Goal: Task Accomplishment & Management: Use online tool/utility

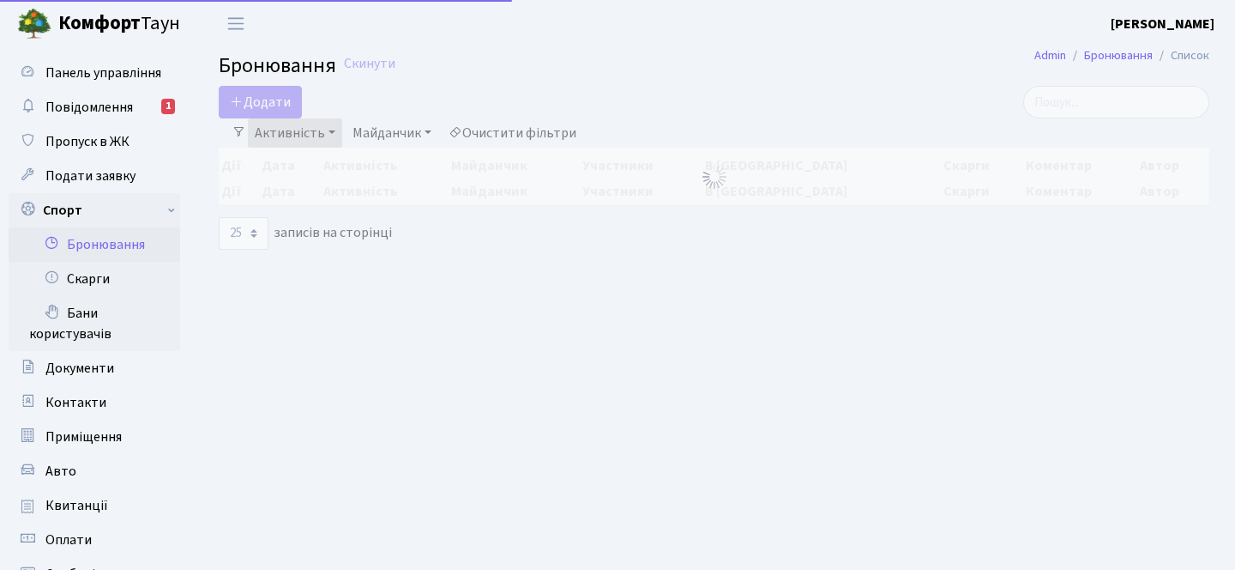
select select "25"
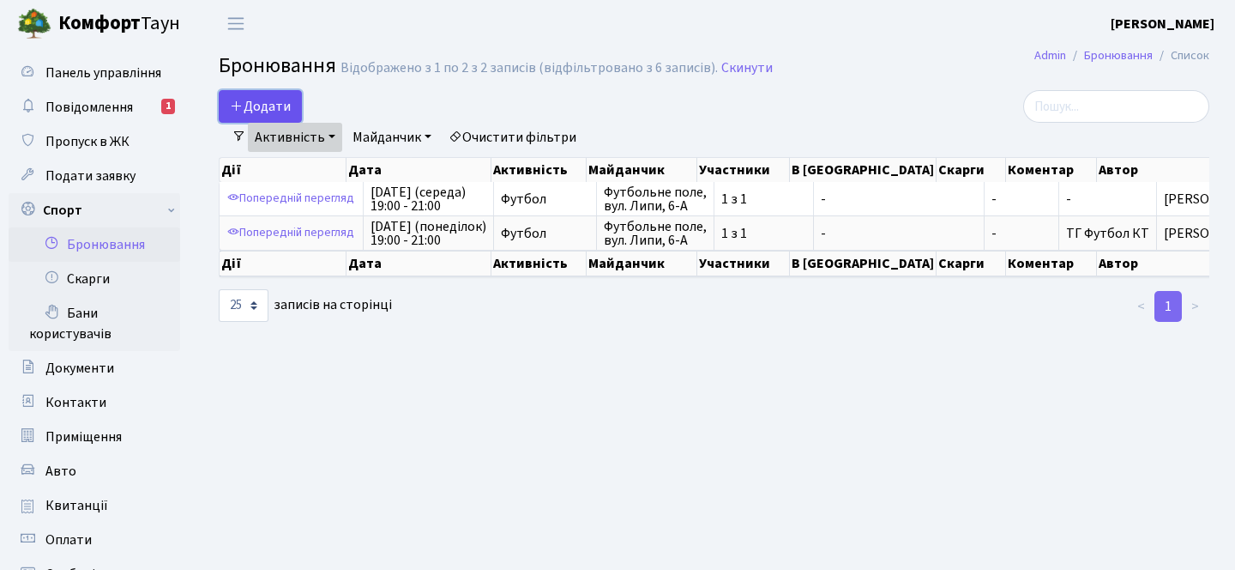
click at [275, 116] on button "Додати" at bounding box center [260, 106] width 83 height 33
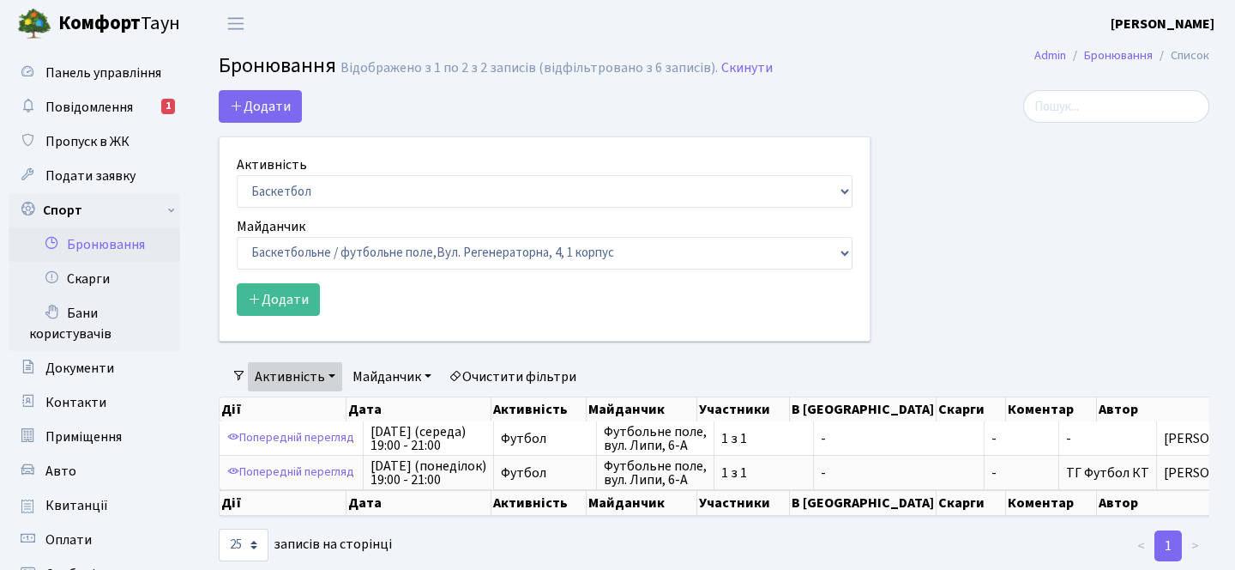
click at [297, 169] on label "Активність" at bounding box center [272, 164] width 70 height 21
click at [297, 175] on select "Баскетбол Волейбол Йога Катання на роликах Настільний теніс Теніс Футбол Фітнес" at bounding box center [545, 191] width 616 height 33
click at [307, 195] on select "Баскетбол Волейбол Йога Катання на роликах Настільний теніс Теніс Футбол Фітнес" at bounding box center [545, 191] width 616 height 33
select select "2"
click at [237, 175] on select "Баскетбол Волейбол Йога Катання на роликах Настільний теніс Теніс Футбол Фітнес" at bounding box center [545, 191] width 616 height 33
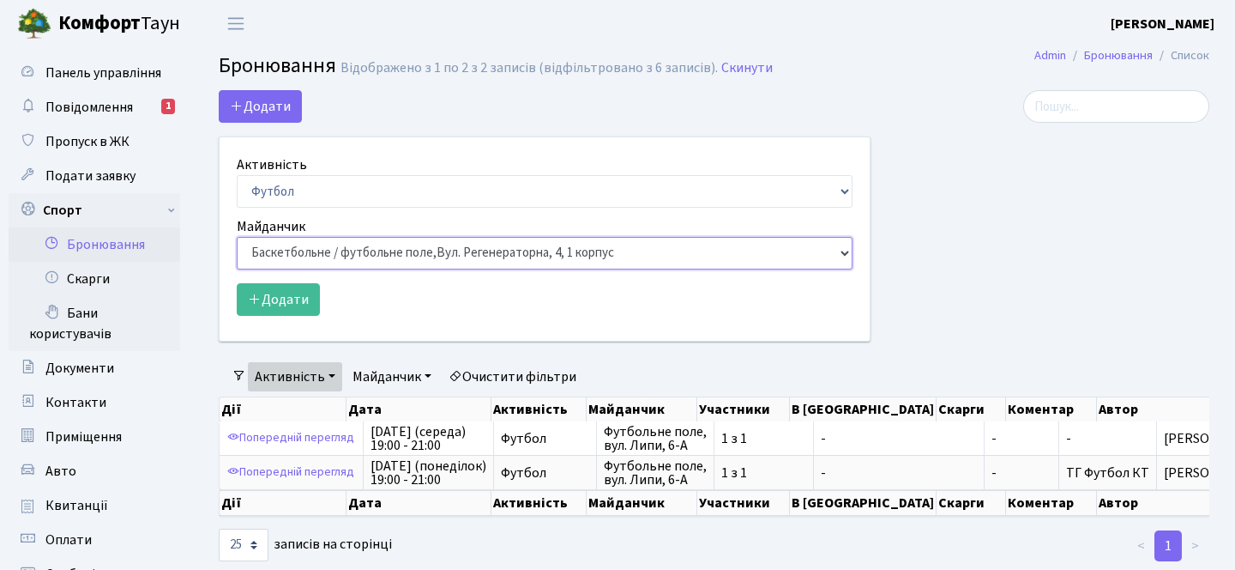
click at [377, 253] on select "Баскетбольне / футбольне поле, [GEOGRAPHIC_DATA]. [STREET_ADDRESS]. [STREET_ADD…" at bounding box center [545, 253] width 616 height 33
select select "10"
click at [237, 237] on select "Баскетбольне / футбольне поле, [GEOGRAPHIC_DATA]. [STREET_ADDRESS]. [STREET_ADD…" at bounding box center [545, 253] width 616 height 33
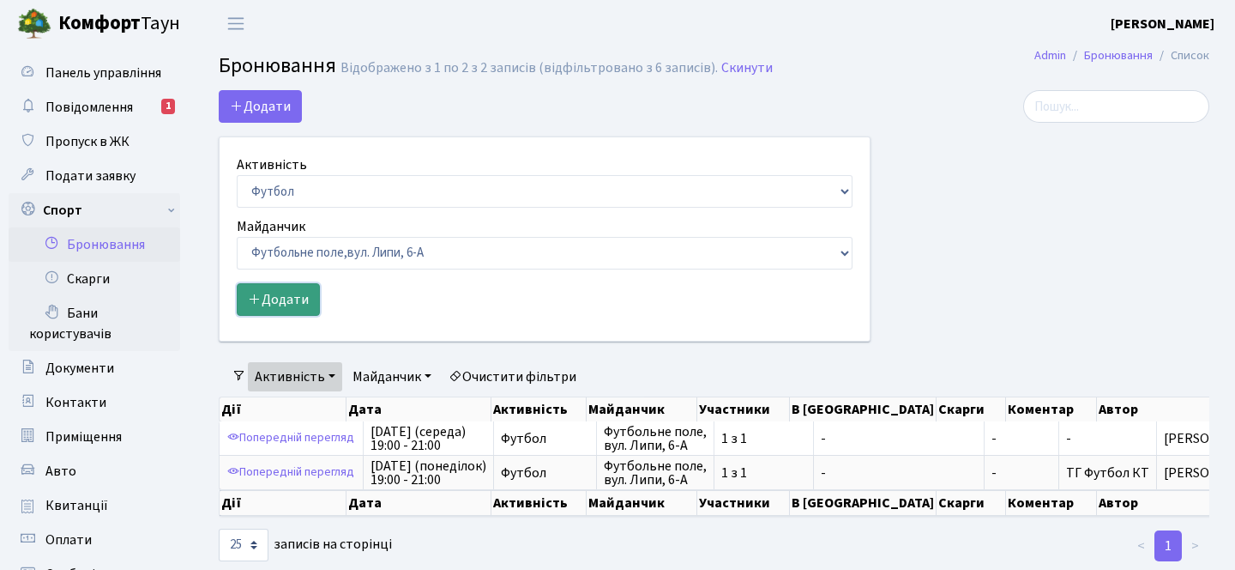
click at [297, 303] on button "Додати" at bounding box center [278, 299] width 83 height 33
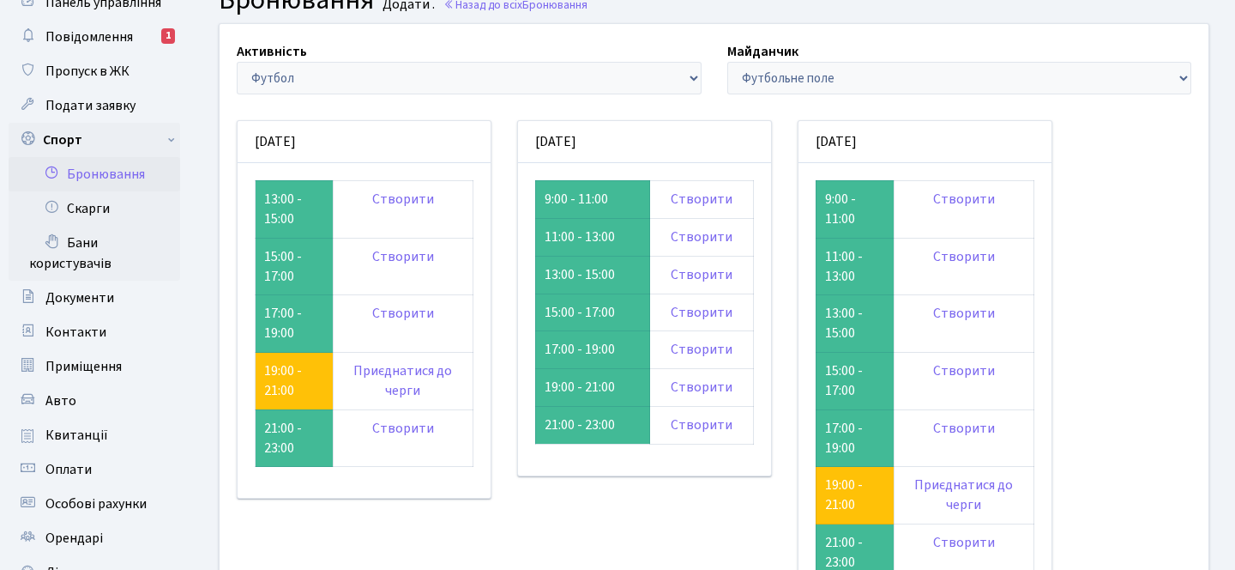
scroll to position [91, 0]
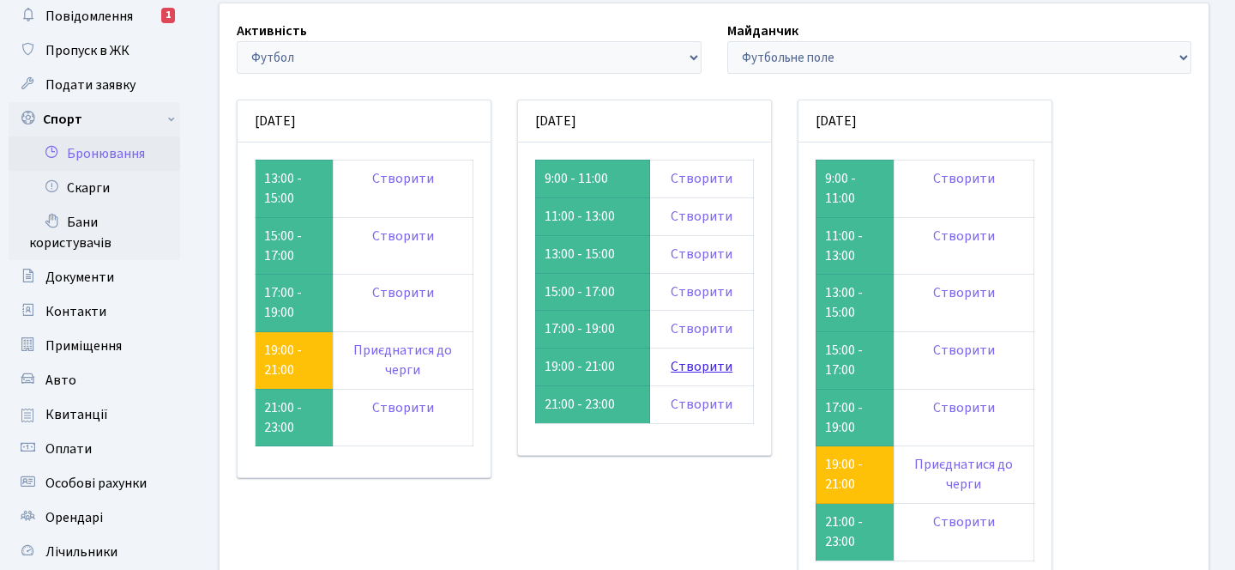
click at [715, 363] on link "Створити" at bounding box center [702, 366] width 62 height 19
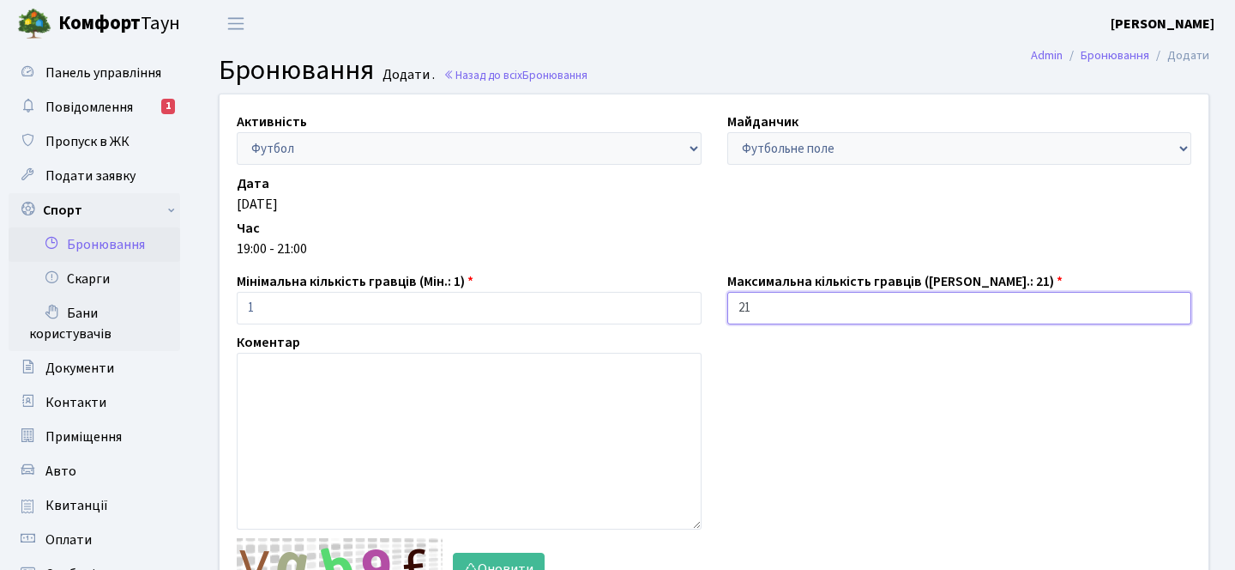
click at [739, 305] on input "21" at bounding box center [959, 308] width 465 height 33
drag, startPoint x: 745, startPoint y: 305, endPoint x: 729, endPoint y: 305, distance: 15.4
click at [733, 305] on input "21" at bounding box center [959, 308] width 465 height 33
type input "1"
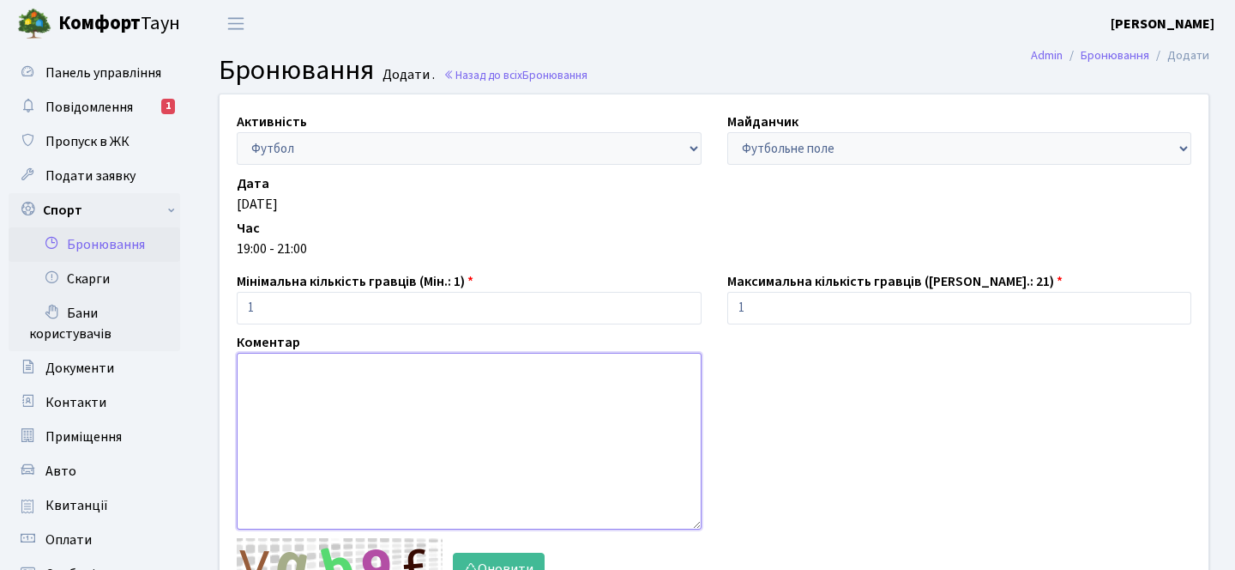
click at [499, 440] on textarea at bounding box center [469, 441] width 465 height 177
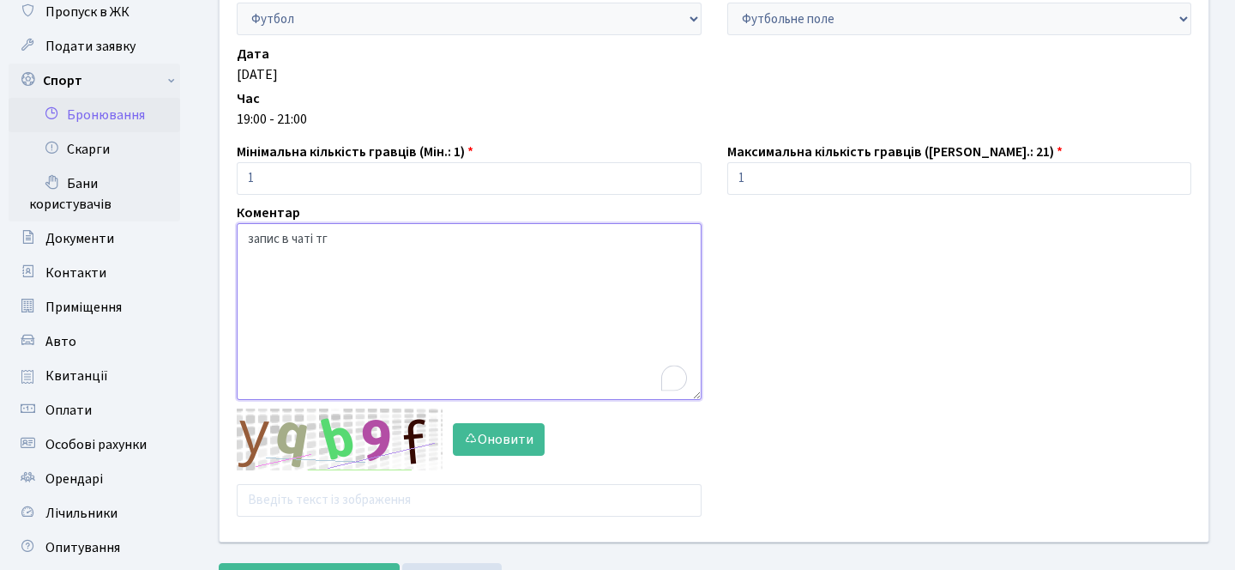
scroll to position [196, 0]
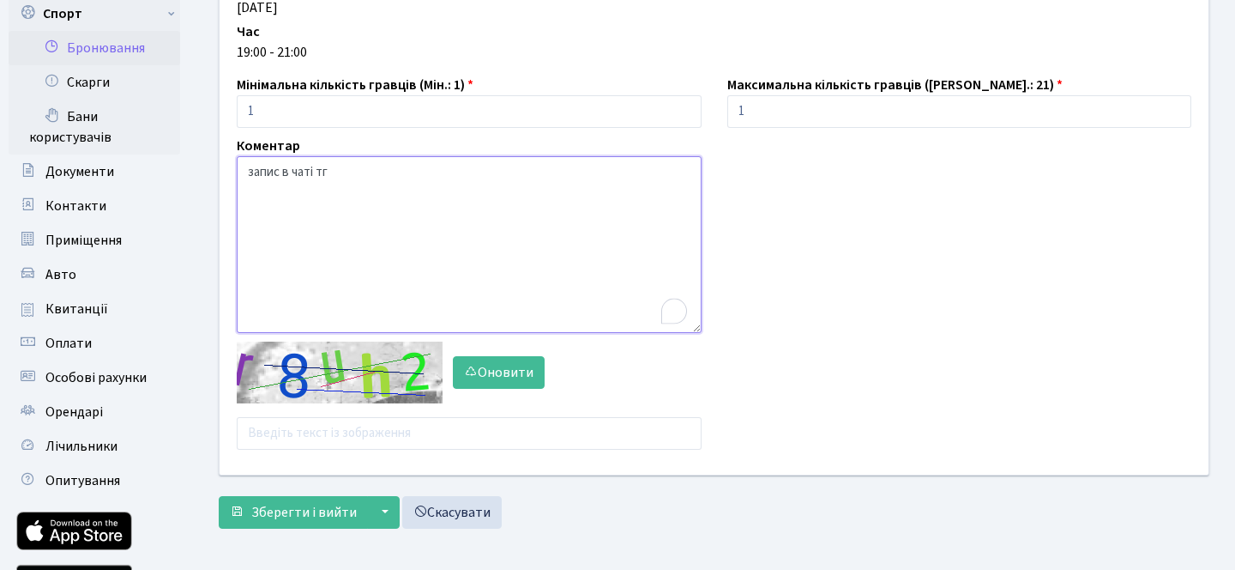
type textarea "запис в чаті тг"
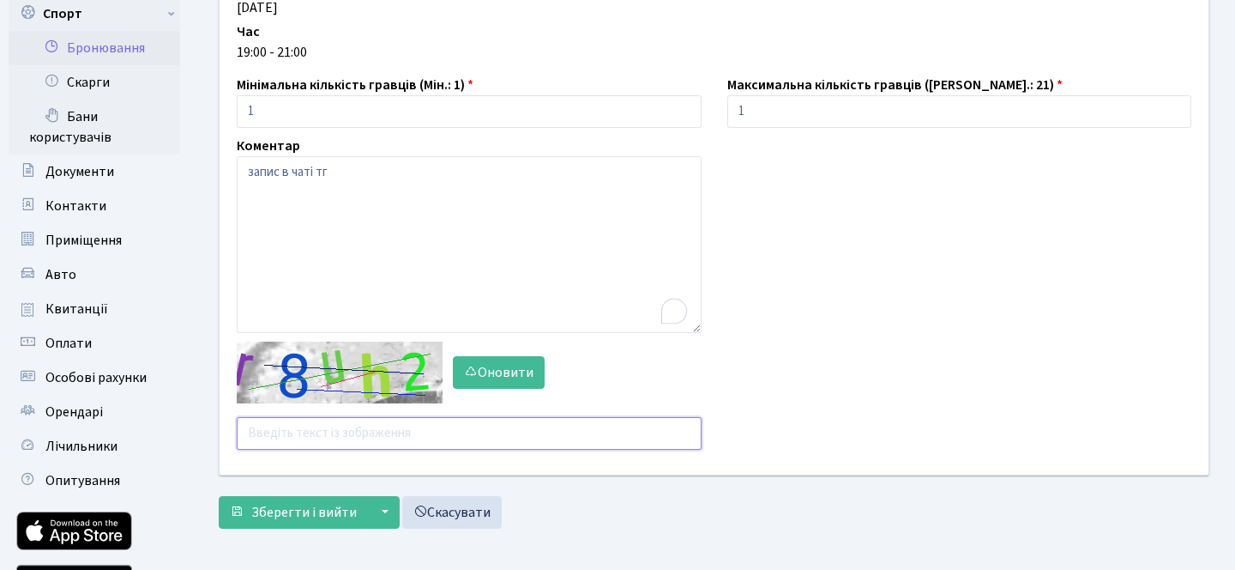
click at [359, 437] on input "text" at bounding box center [469, 433] width 465 height 33
type input "y7bmt"
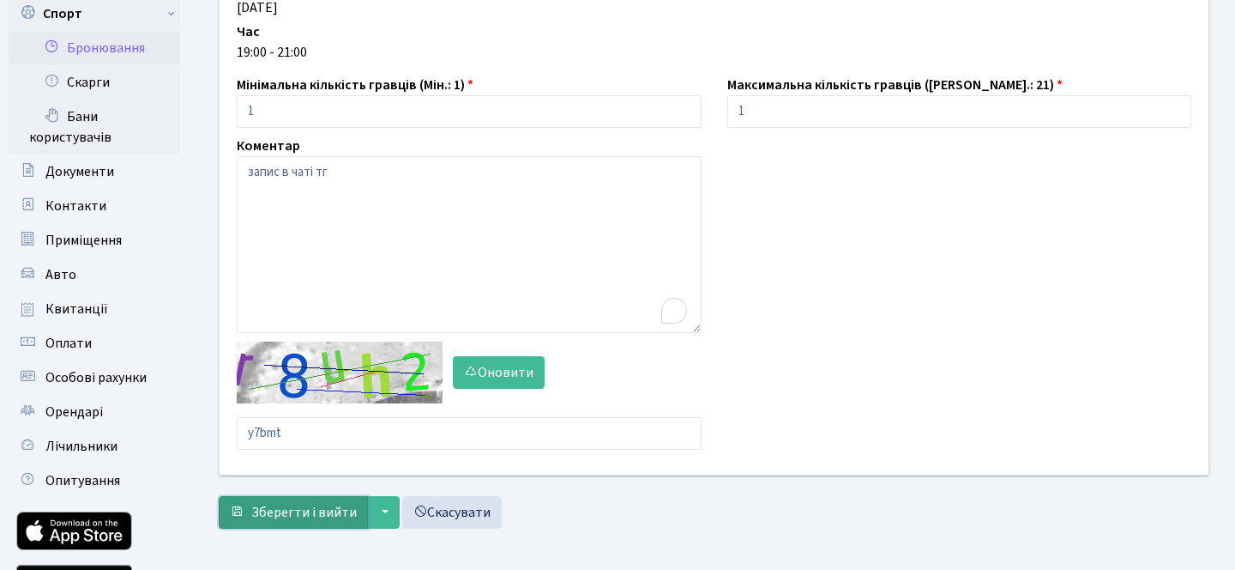
click at [338, 526] on button "Зберегти і вийти" at bounding box center [293, 512] width 149 height 33
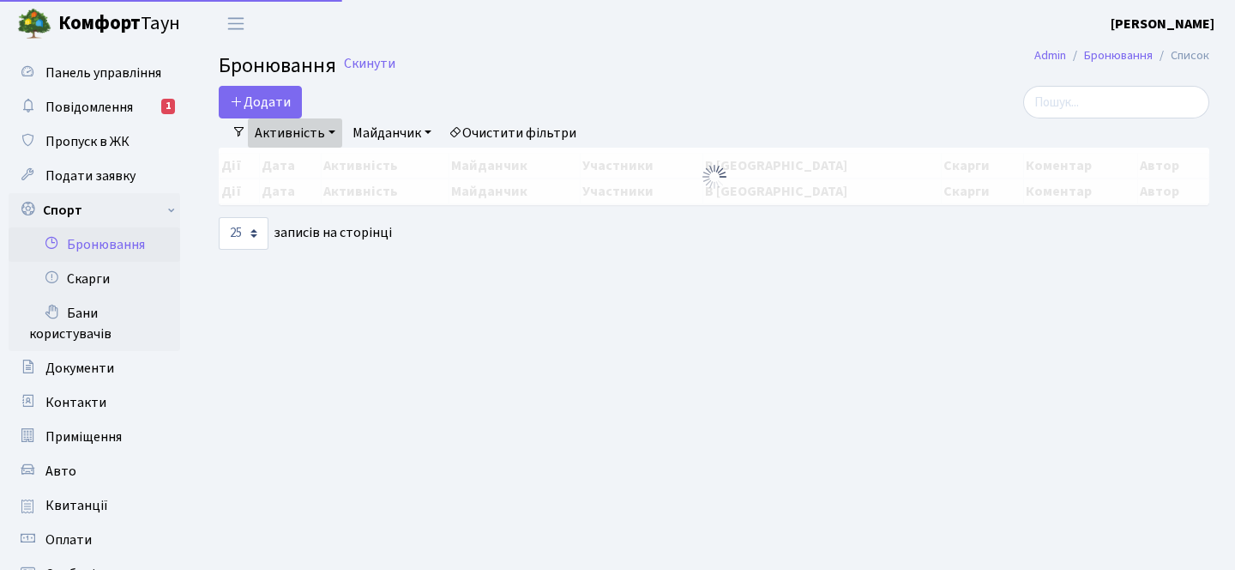
select select "25"
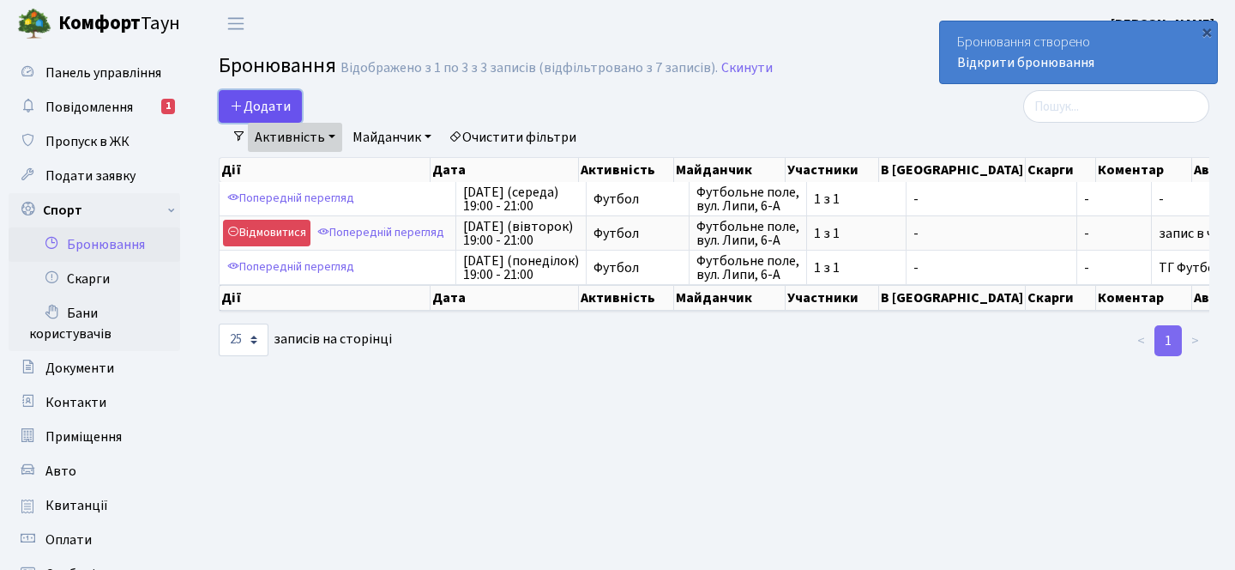
click at [263, 100] on button "Додати" at bounding box center [260, 106] width 83 height 33
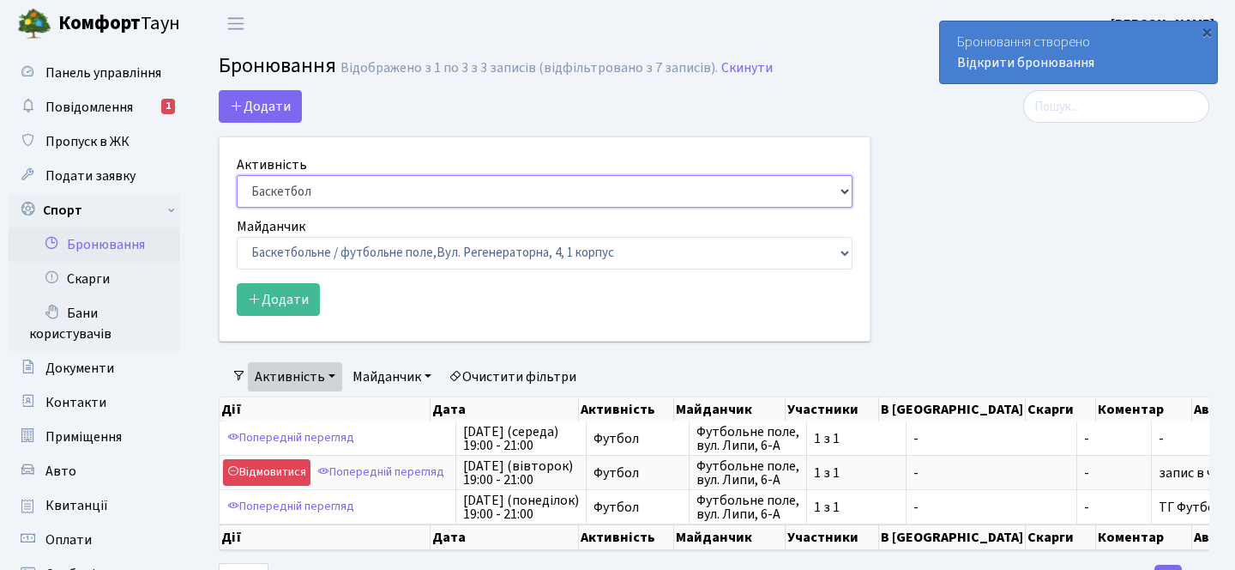
click at [327, 203] on select "Баскетбол Волейбол Йога Катання на роликах Настільний теніс Теніс Футбол Фітнес" at bounding box center [545, 191] width 616 height 33
select select "2"
click at [237, 175] on select "Баскетбол Волейбол Йога Катання на роликах Настільний теніс Теніс Футбол Фітнес" at bounding box center [545, 191] width 616 height 33
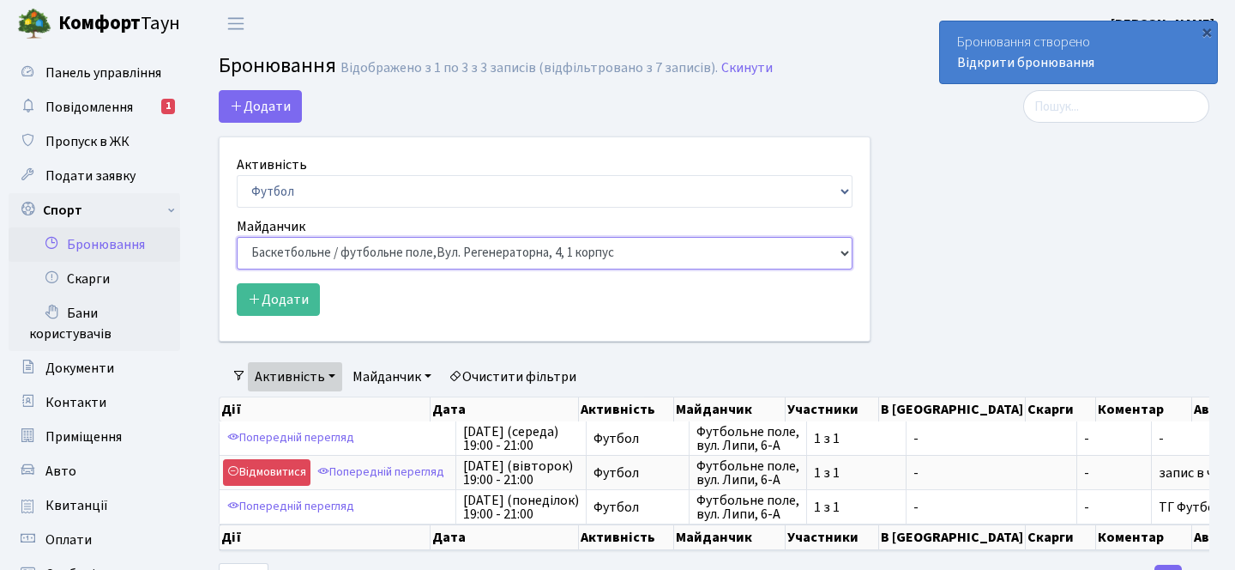
click at [316, 260] on select "Баскетбольне / футбольне поле, Вул. Регенераторна, 4, 1 корпус Баскетбольне пол…" at bounding box center [545, 253] width 616 height 33
select select "10"
click at [237, 237] on select "Баскетбольне / футбольне поле, Вул. Регенераторна, 4, 1 корпус Баскетбольне пол…" at bounding box center [545, 253] width 616 height 33
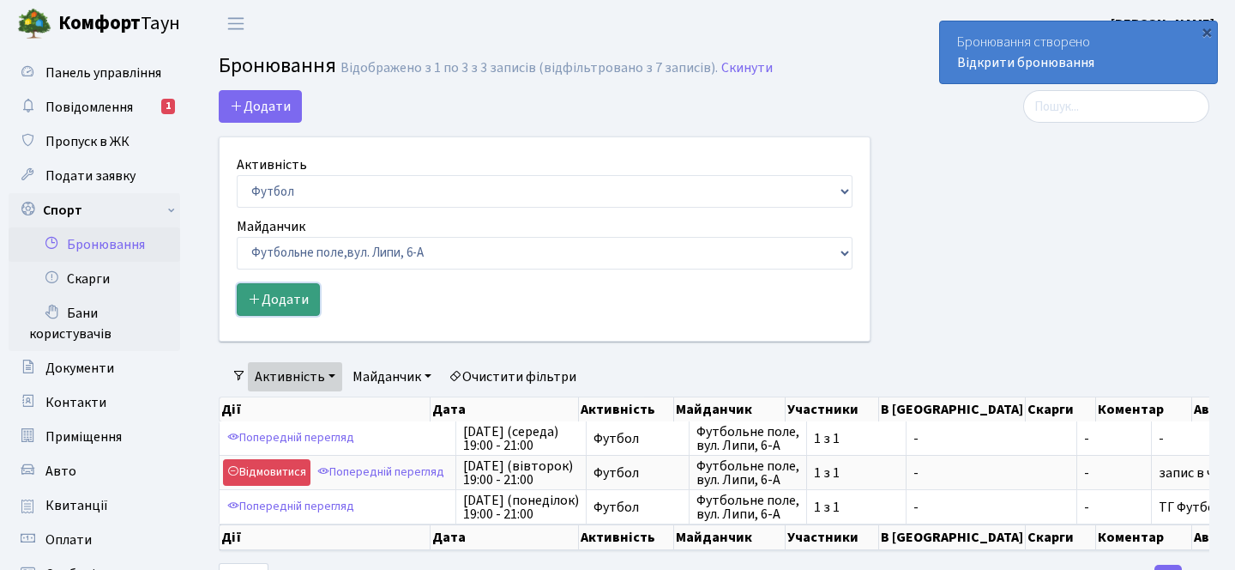
click at [288, 298] on button "Додати" at bounding box center [278, 299] width 83 height 33
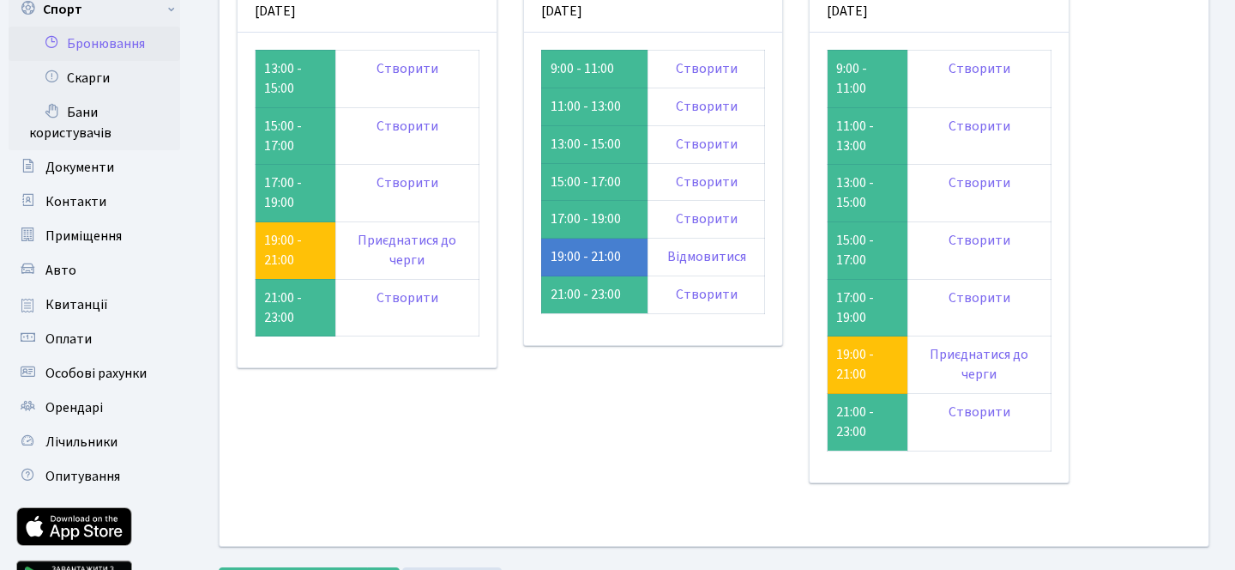
scroll to position [202, 0]
